Goal: Task Accomplishment & Management: Complete application form

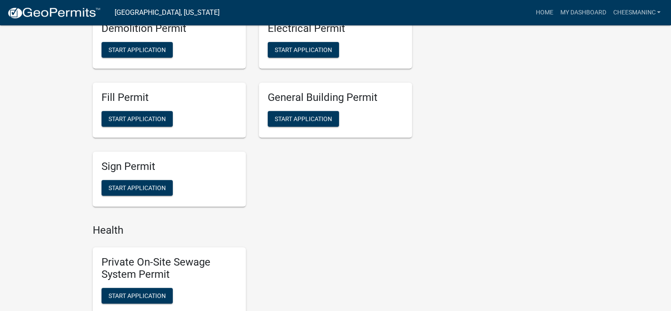
scroll to position [728, 0]
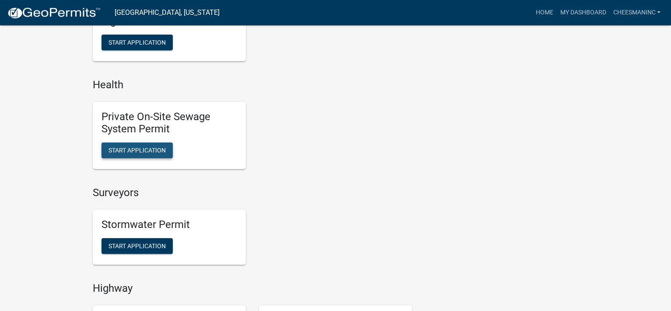
click at [144, 150] on span "Start Application" at bounding box center [136, 150] width 57 height 7
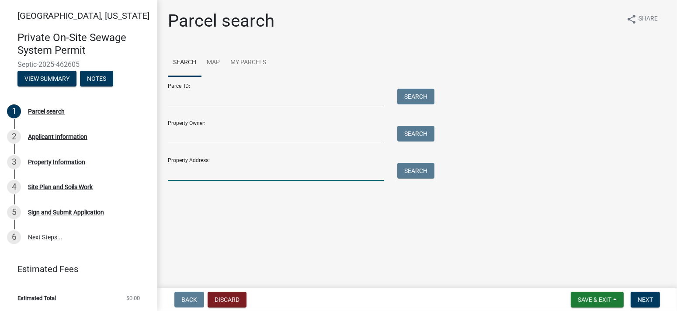
click at [190, 176] on input "Property Address:" at bounding box center [276, 172] width 216 height 18
type input "711 [PERSON_NAME]"
click at [416, 170] on button "Search" at bounding box center [415, 171] width 37 height 16
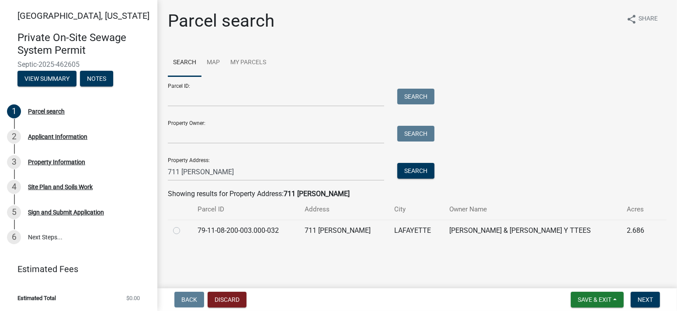
click at [184, 226] on label at bounding box center [184, 226] width 0 height 0
click at [184, 230] on input "radio" at bounding box center [187, 229] width 6 height 6
radio input "true"
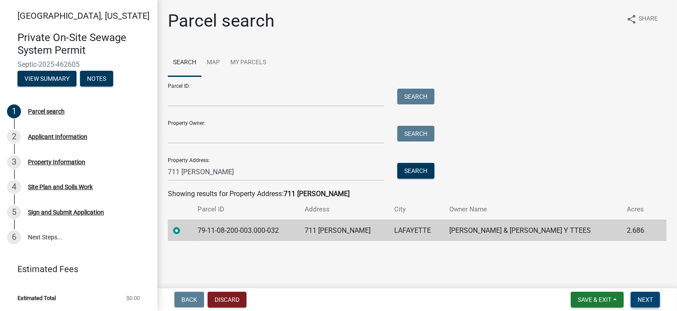
click at [645, 297] on span "Next" at bounding box center [645, 299] width 15 height 7
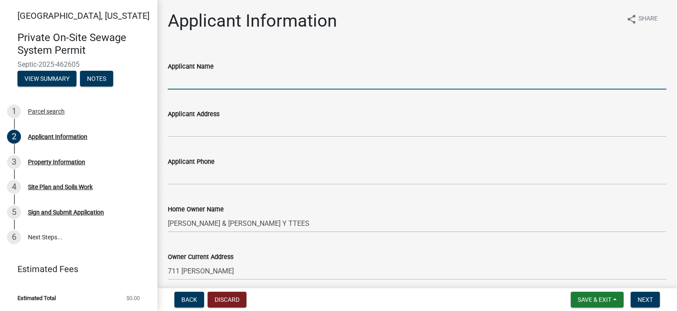
click at [237, 81] on input "Applicant Name" at bounding box center [417, 81] width 499 height 18
type input "[PERSON_NAME] Inc"
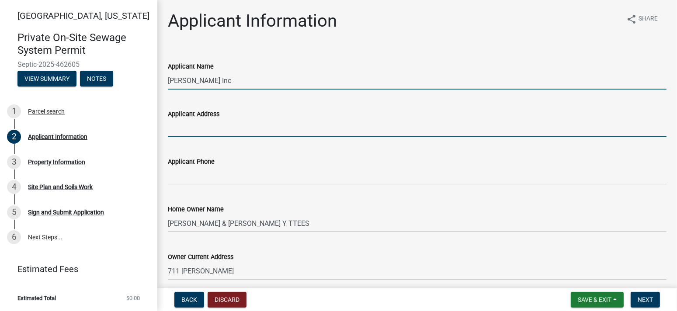
click at [215, 131] on input "Applicant Address" at bounding box center [417, 128] width 499 height 18
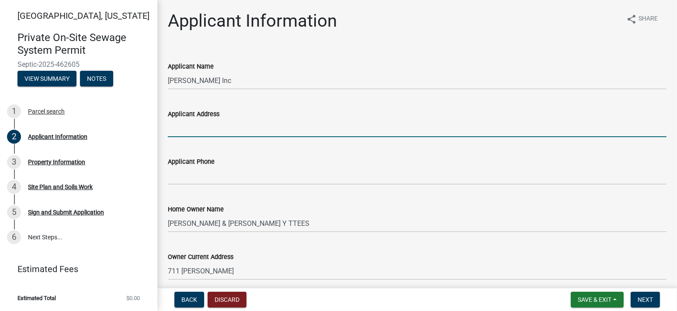
type input "PO Box 10"
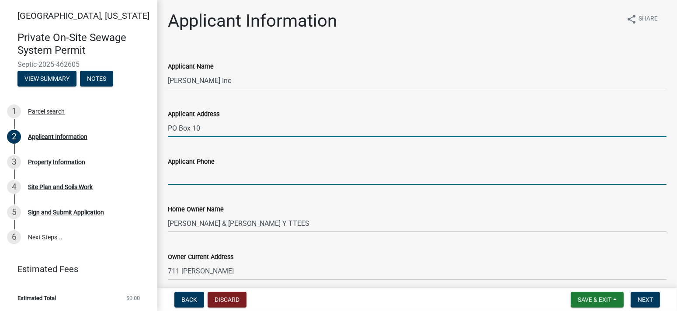
type input "7655722550"
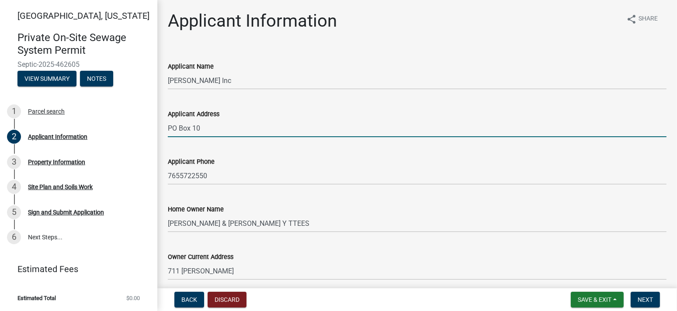
scroll to position [146, 0]
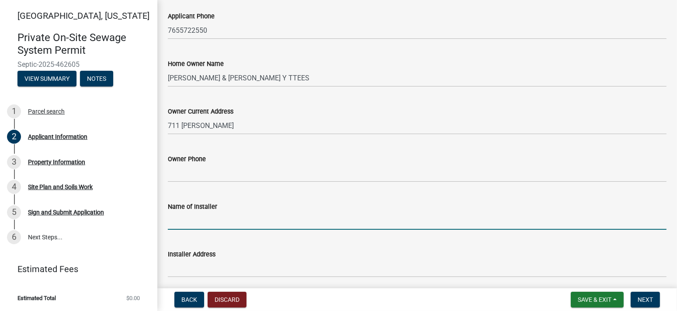
click at [214, 225] on input "Name of Installer" at bounding box center [417, 221] width 499 height 18
type input "[PERSON_NAME] Inc"
type input "7655722550"
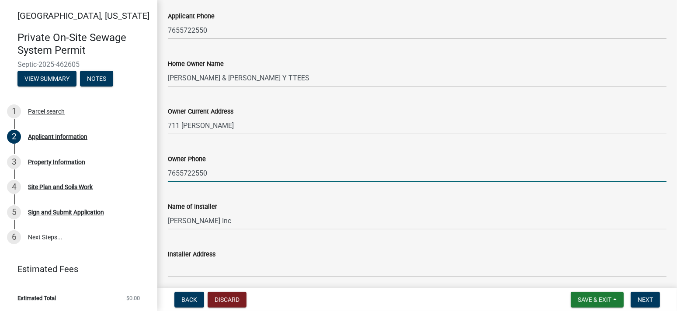
drag, startPoint x: 231, startPoint y: 174, endPoint x: 155, endPoint y: 174, distance: 76.1
click at [155, 174] on div "[GEOGRAPHIC_DATA], [US_STATE] Private On-Site Sewage System Permit Septic-2025-…" at bounding box center [338, 155] width 677 height 311
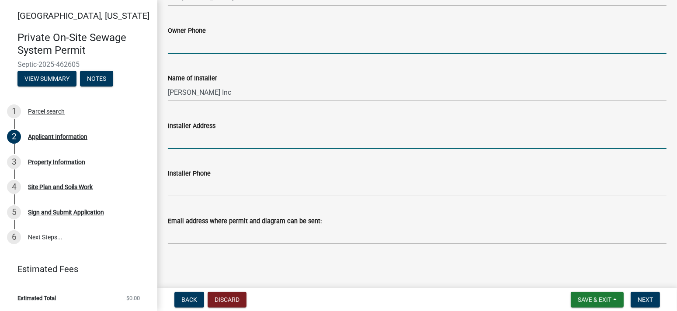
click at [191, 139] on input "Installer Address" at bounding box center [417, 140] width 499 height 18
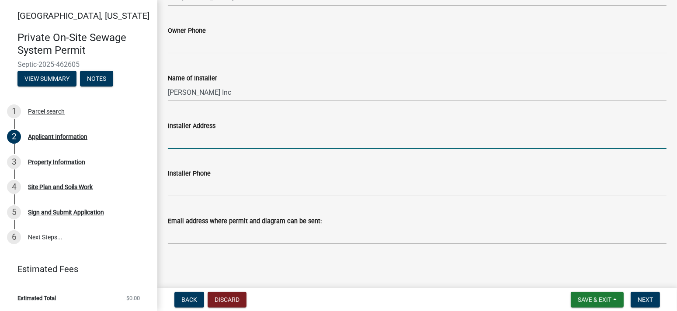
type input "PO Box 10"
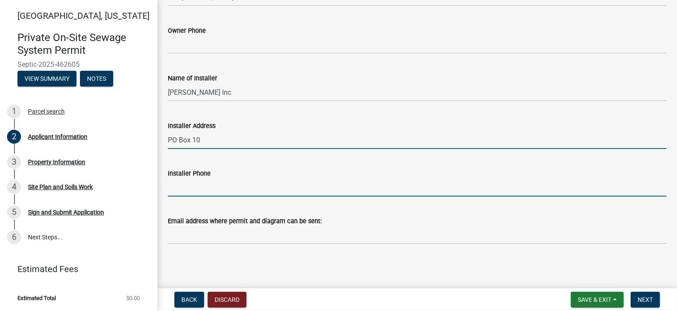
type input "7655722550"
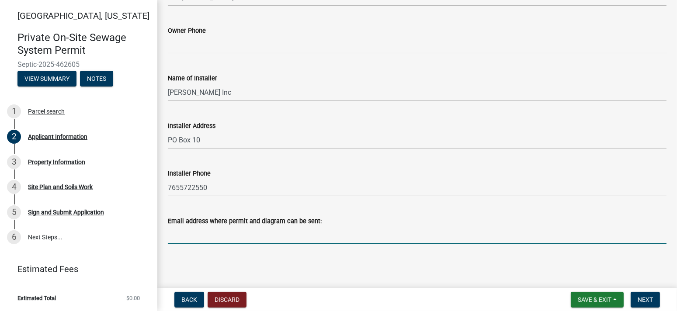
click at [187, 238] on input "Email address where permit and diagram can be sent:" at bounding box center [417, 235] width 499 height 18
type input "[EMAIL_ADDRESS][DOMAIN_NAME]"
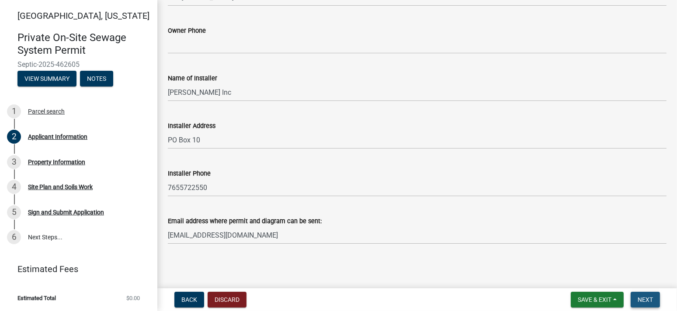
click at [647, 302] on span "Next" at bounding box center [645, 299] width 15 height 7
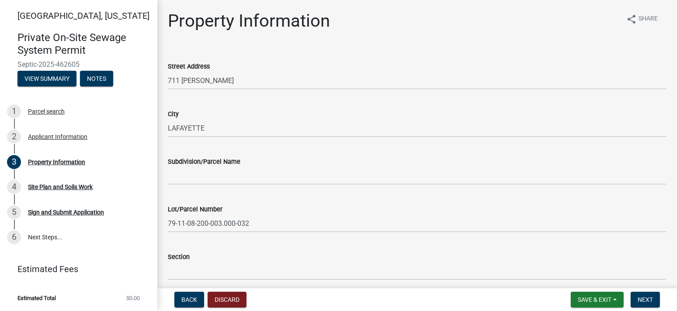
scroll to position [146, 0]
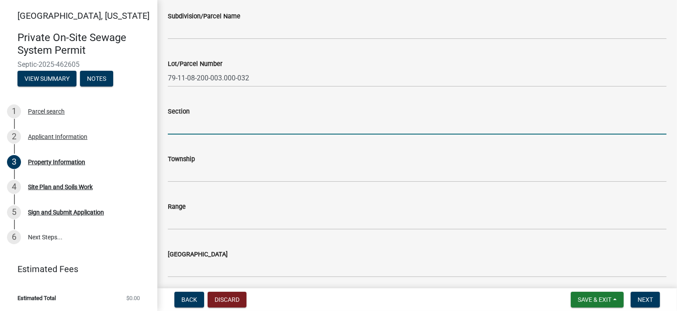
click at [195, 126] on input "Section" at bounding box center [417, 126] width 499 height 18
type input "8"
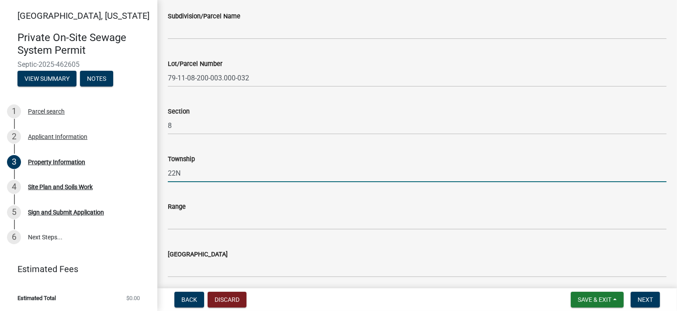
type input "22N"
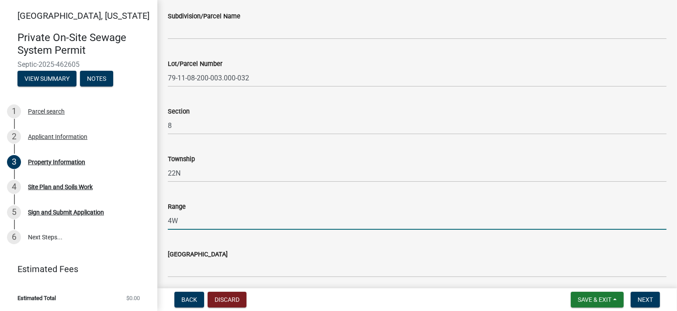
type input "4W"
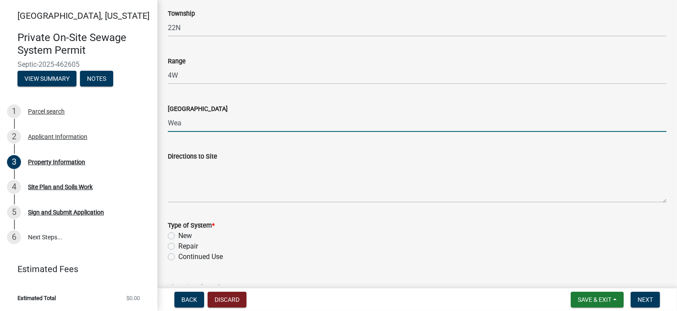
scroll to position [437, 0]
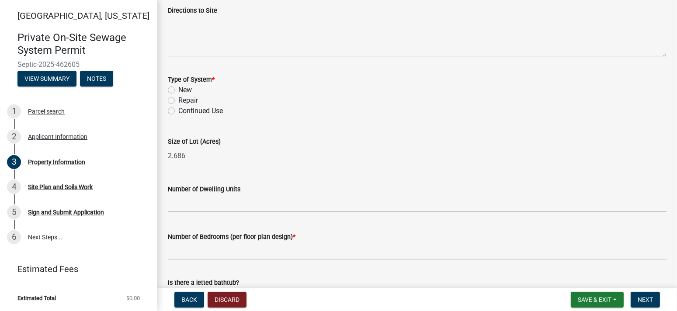
type input "Wea"
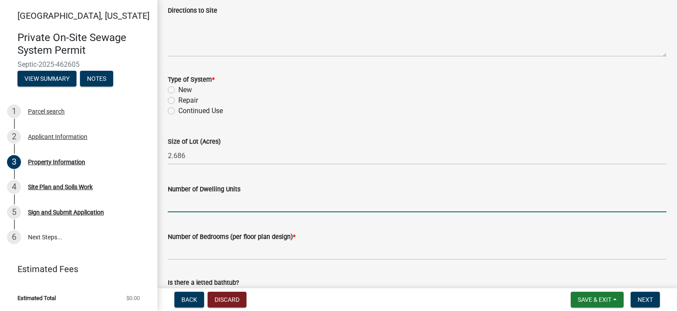
click at [222, 204] on input "Number of Dwelling Units" at bounding box center [417, 204] width 499 height 18
type input "1"
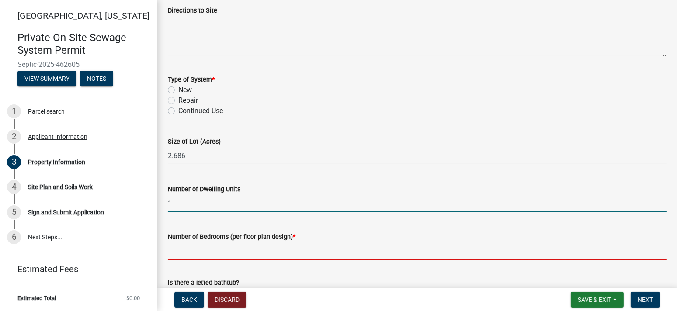
click at [192, 248] on input "Number of Bedrooms (per floor plan design) *" at bounding box center [417, 251] width 499 height 18
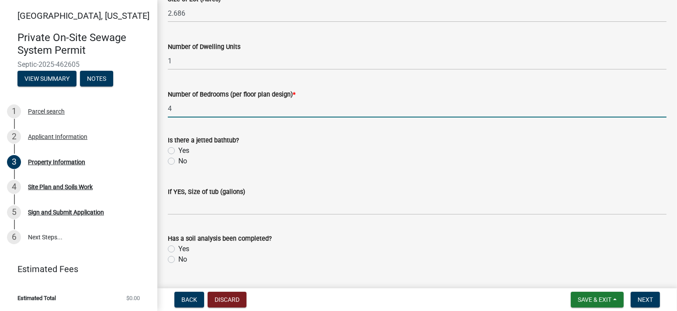
scroll to position [583, 0]
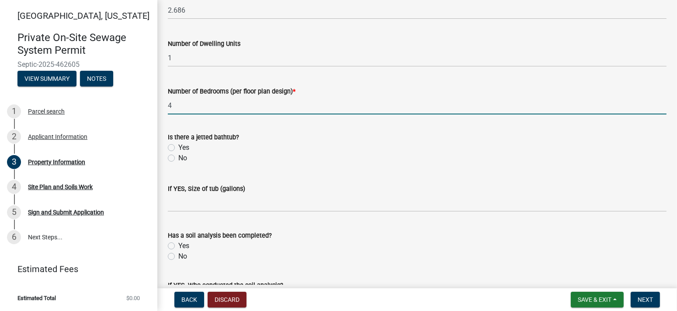
type input "4"
click at [178, 157] on label "No" at bounding box center [182, 158] width 9 height 10
click at [178, 157] on input "No" at bounding box center [181, 156] width 6 height 6
radio input "true"
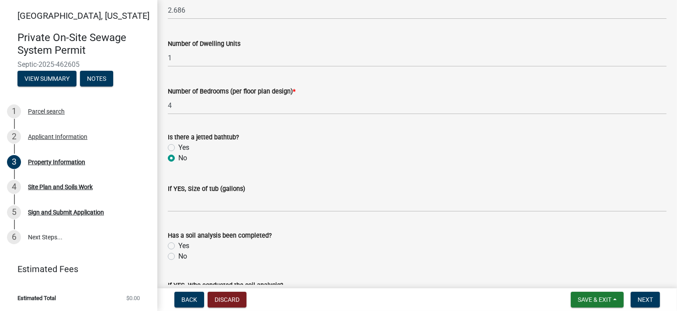
click at [178, 243] on label "Yes" at bounding box center [183, 246] width 11 height 10
click at [178, 243] on input "Yes" at bounding box center [181, 244] width 6 height 6
radio input "true"
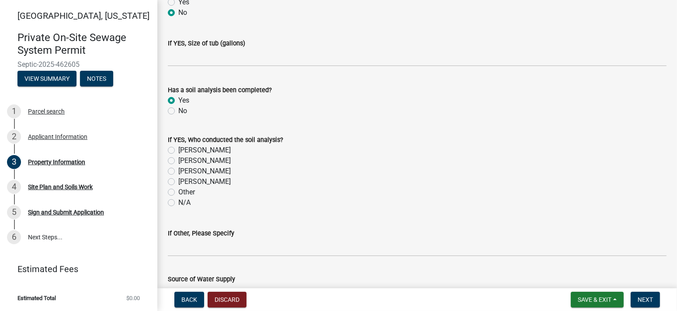
click at [178, 171] on label "[PERSON_NAME]" at bounding box center [204, 171] width 52 height 10
click at [178, 171] on input "[PERSON_NAME]" at bounding box center [181, 169] width 6 height 6
radio input "true"
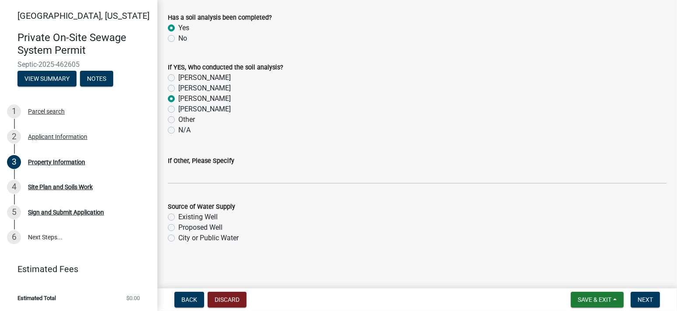
click at [178, 216] on label "Existing Well" at bounding box center [197, 217] width 39 height 10
click at [178, 216] on input "Existing Well" at bounding box center [181, 215] width 6 height 6
radio input "true"
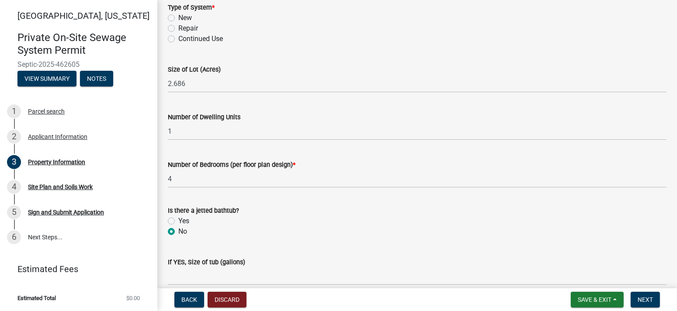
scroll to position [364, 0]
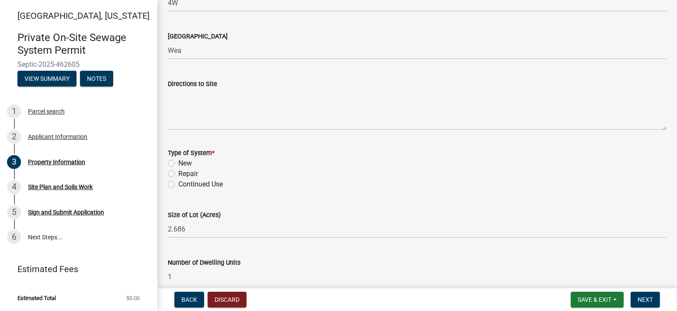
click at [178, 174] on label "Repair" at bounding box center [188, 174] width 20 height 10
click at [178, 174] on input "Repair" at bounding box center [181, 172] width 6 height 6
radio input "true"
click at [648, 300] on span "Next" at bounding box center [645, 299] width 15 height 7
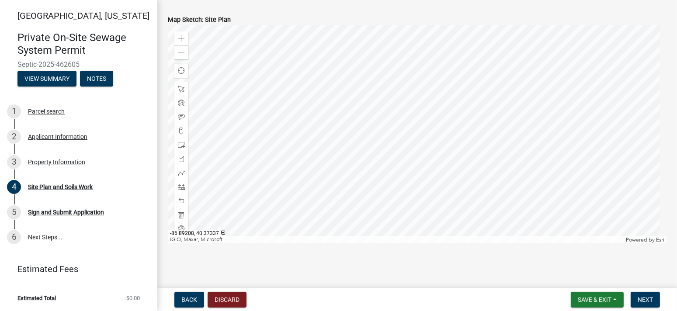
scroll to position [173, 0]
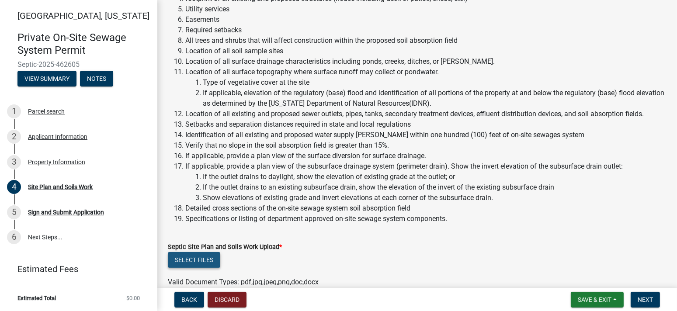
click at [200, 258] on button "Select files" at bounding box center [194, 260] width 52 height 16
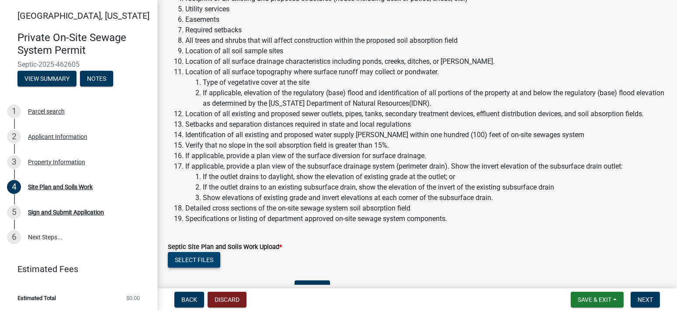
scroll to position [319, 0]
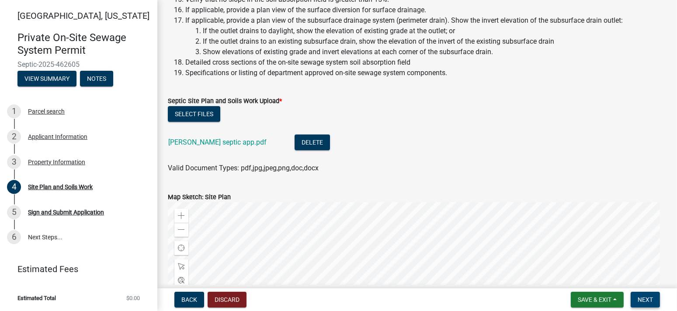
click at [645, 302] on span "Next" at bounding box center [645, 299] width 15 height 7
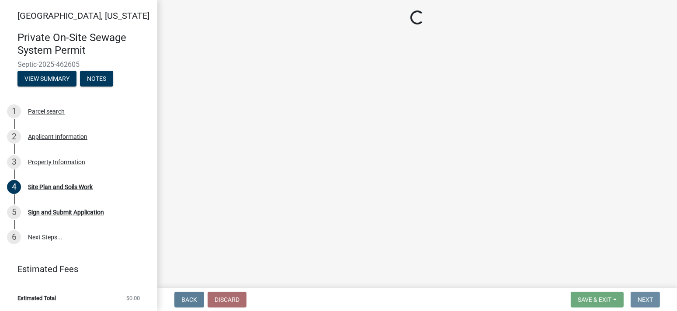
scroll to position [0, 0]
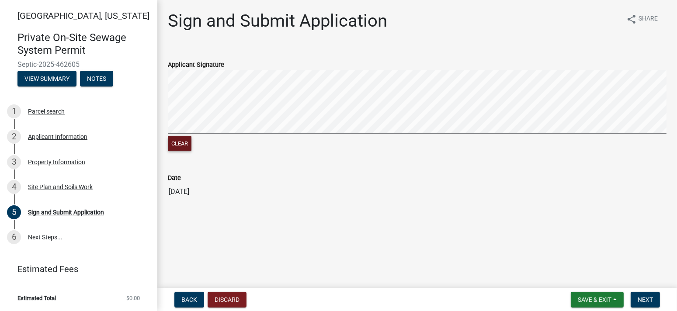
click at [181, 142] on button "Clear" at bounding box center [180, 143] width 24 height 14
click at [647, 302] on span "Next" at bounding box center [645, 299] width 15 height 7
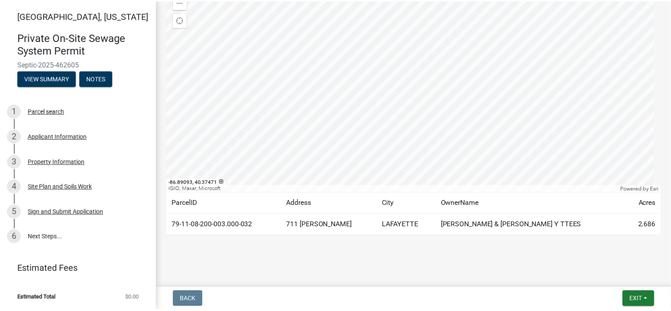
scroll to position [132, 0]
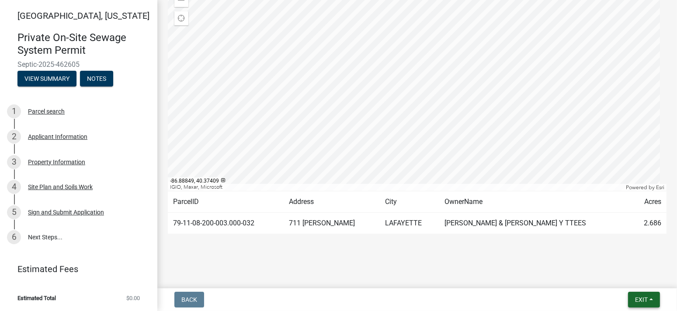
click at [649, 299] on button "Exit" at bounding box center [644, 300] width 32 height 16
click at [627, 280] on button "Save & Exit" at bounding box center [625, 277] width 70 height 21
